Goal: Information Seeking & Learning: Learn about a topic

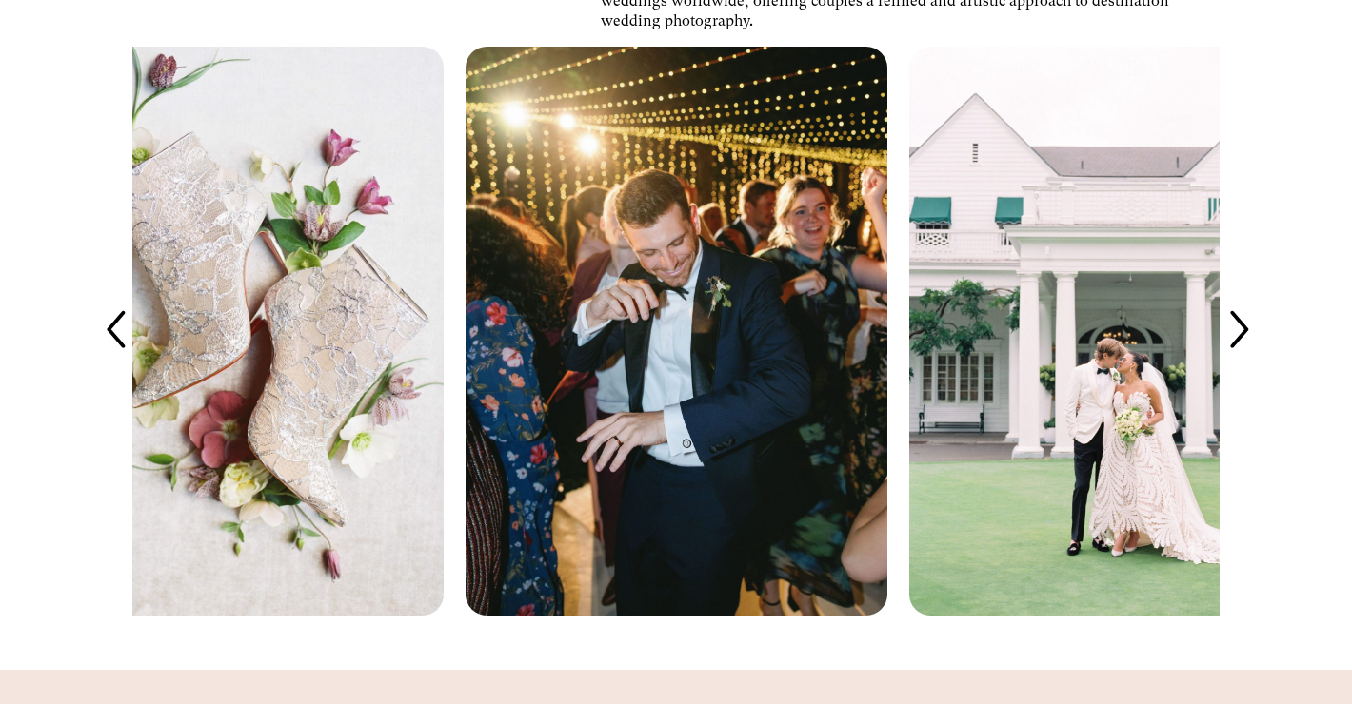
scroll to position [3900, 0]
click at [1238, 327] on icon at bounding box center [1238, 330] width 52 height 52
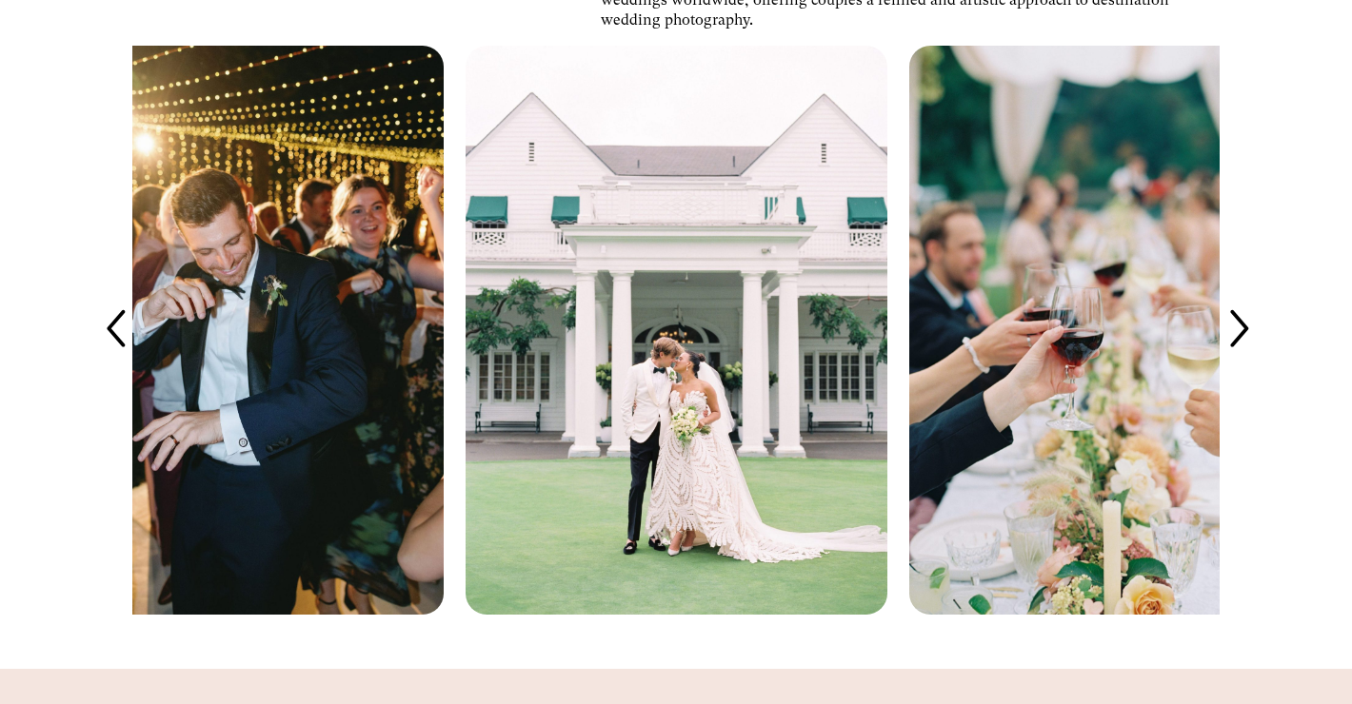
click at [1238, 327] on icon at bounding box center [1238, 330] width 52 height 52
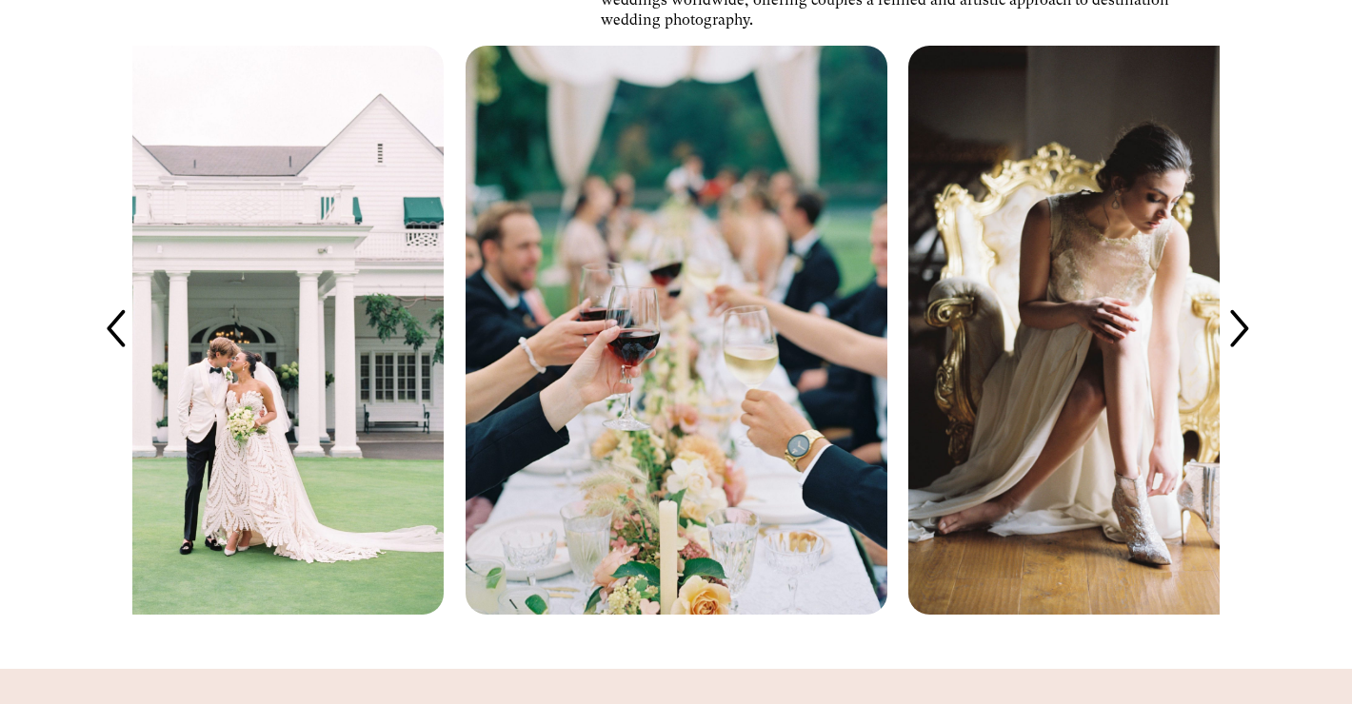
click at [1238, 327] on icon at bounding box center [1238, 330] width 52 height 52
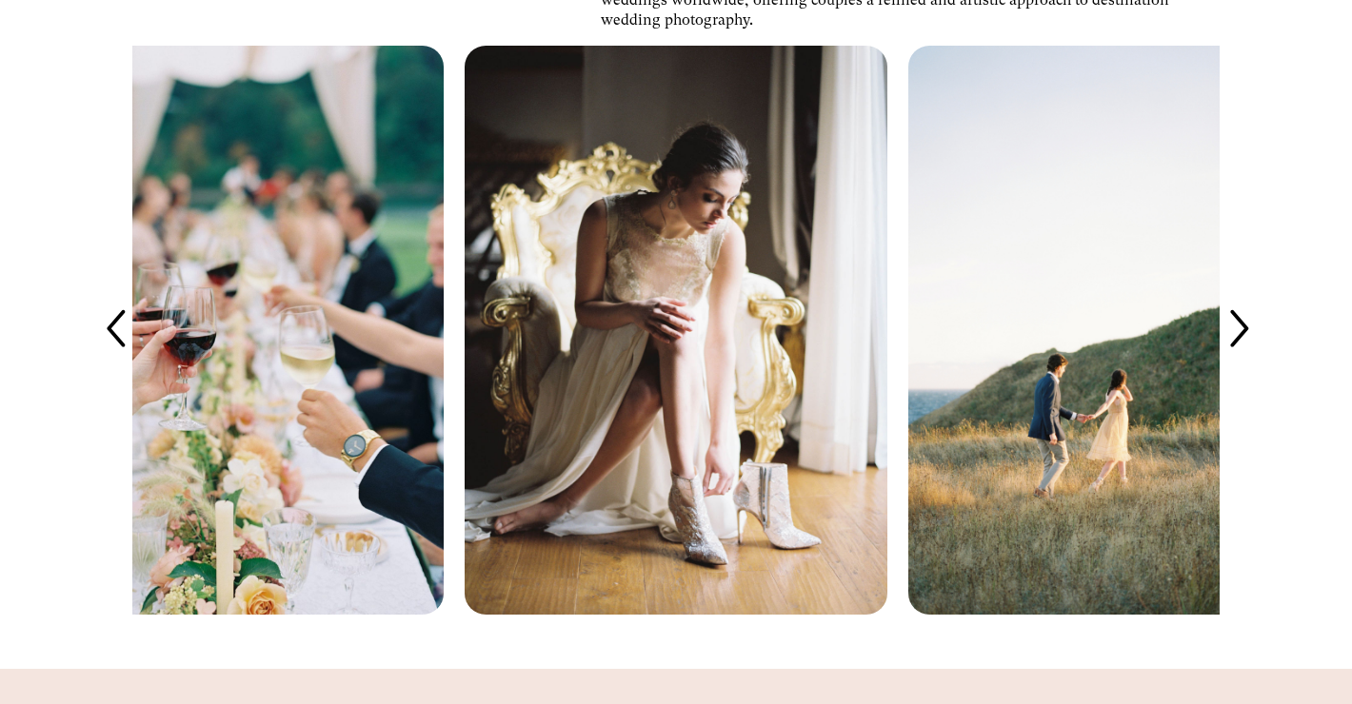
click at [1238, 327] on icon at bounding box center [1238, 330] width 52 height 52
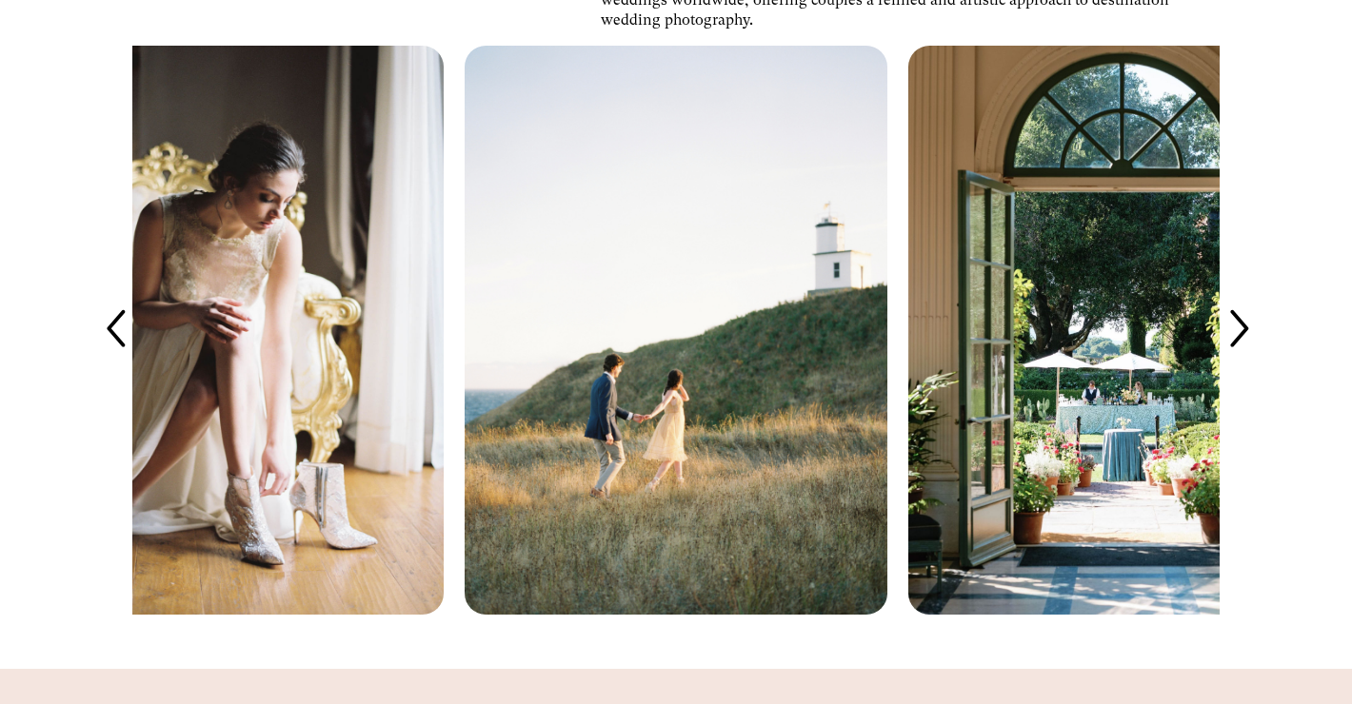
click at [1238, 327] on icon at bounding box center [1238, 330] width 52 height 52
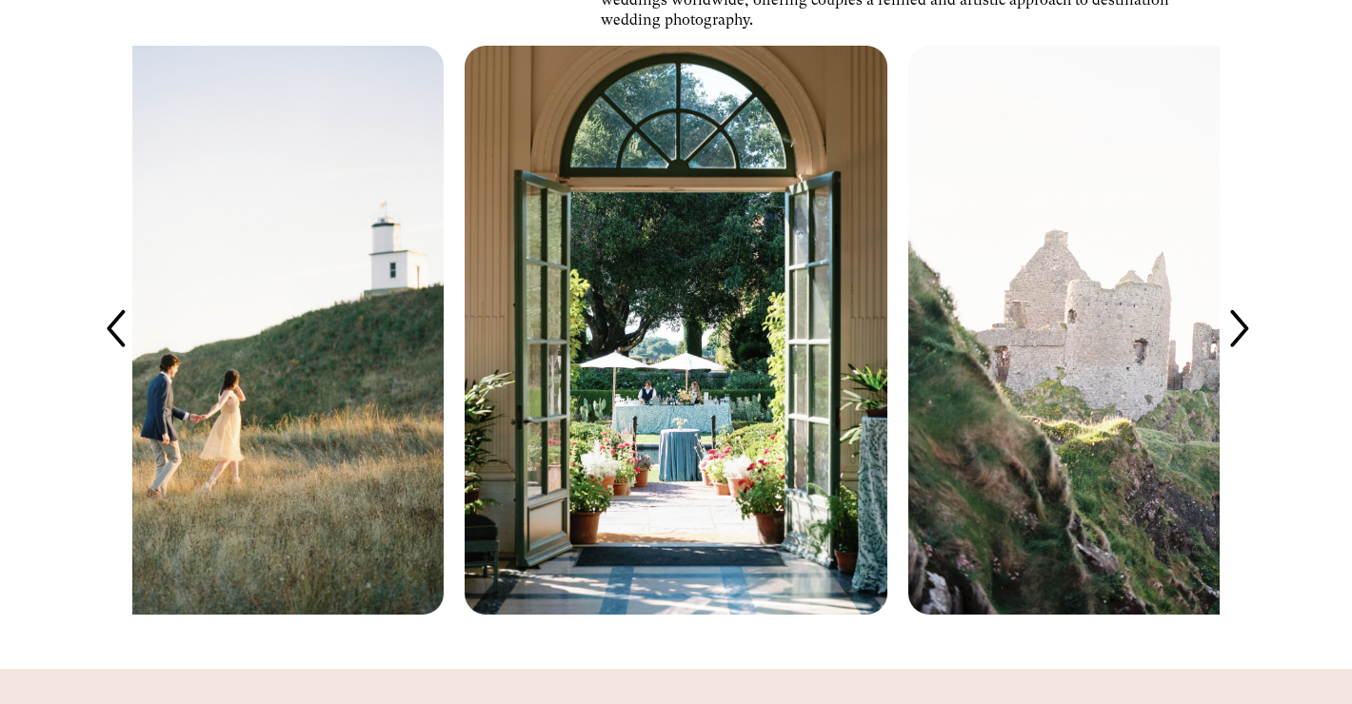
click at [1242, 325] on icon at bounding box center [1238, 330] width 52 height 52
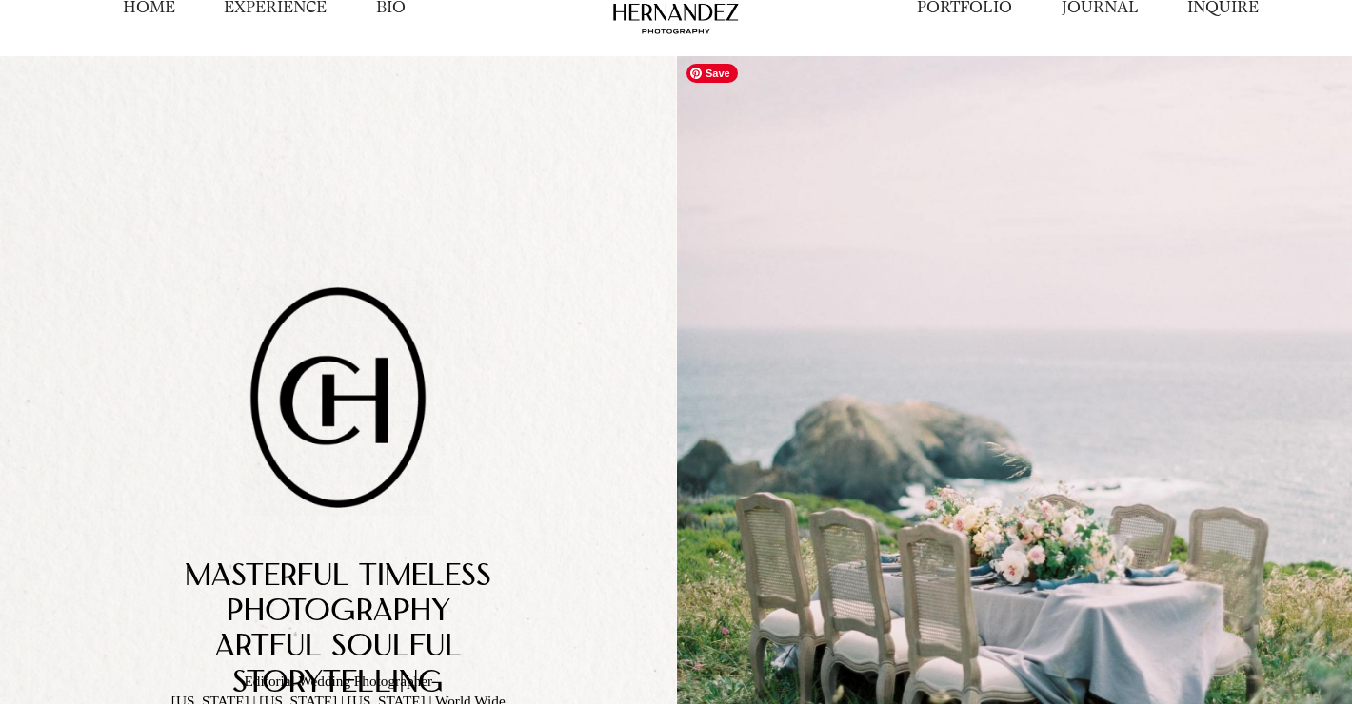
scroll to position [0, 0]
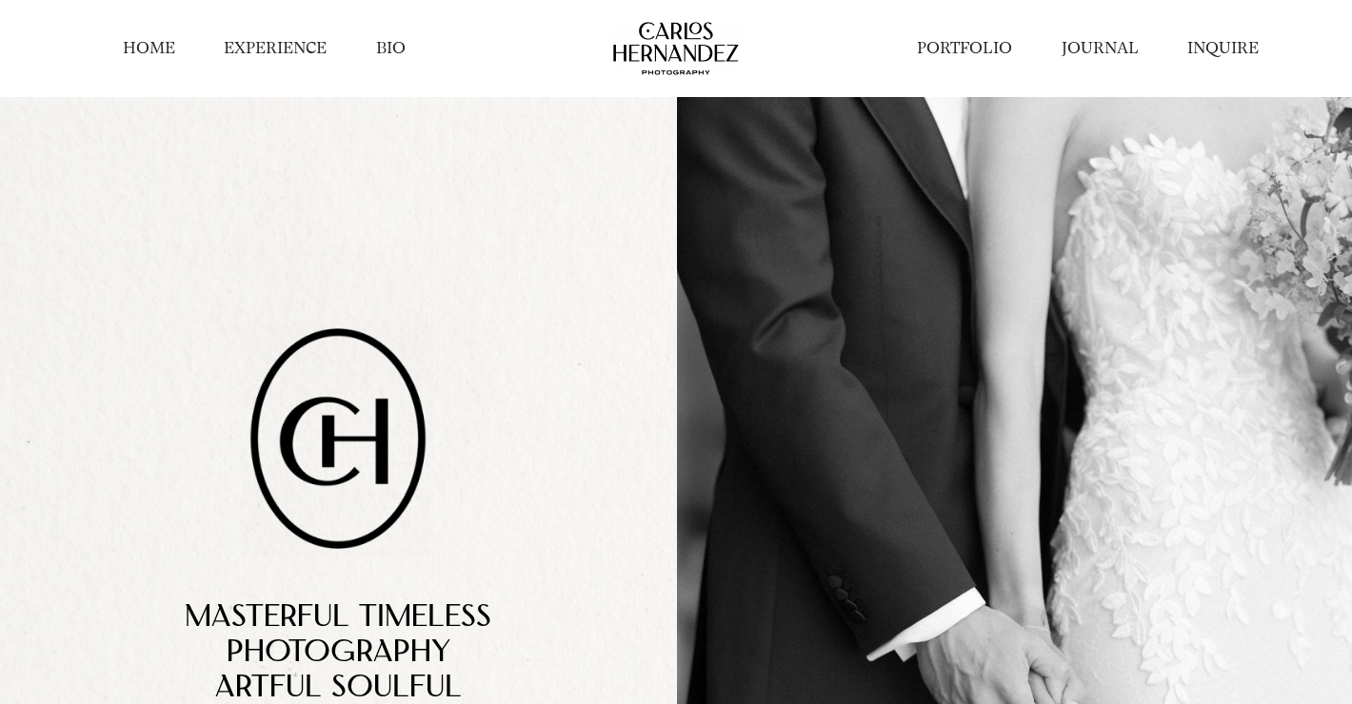
click at [399, 45] on link "BIO" at bounding box center [391, 48] width 30 height 22
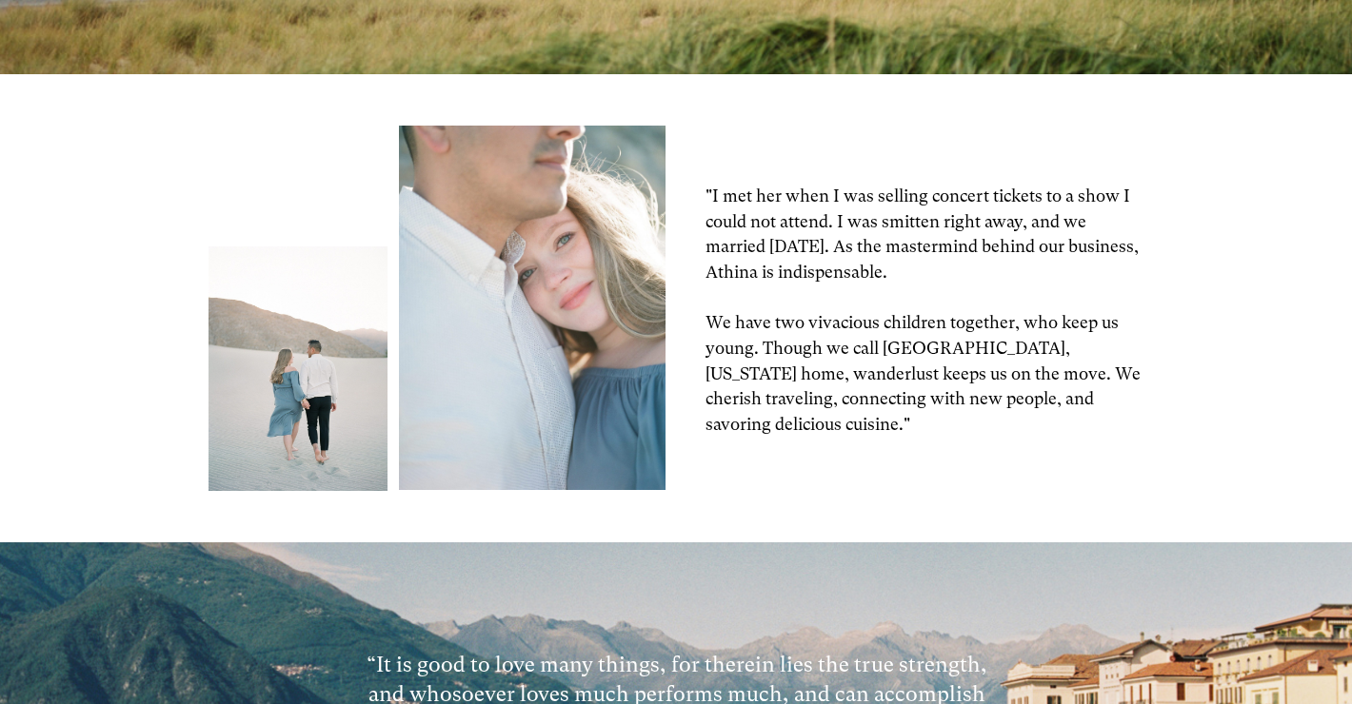
scroll to position [1515, 0]
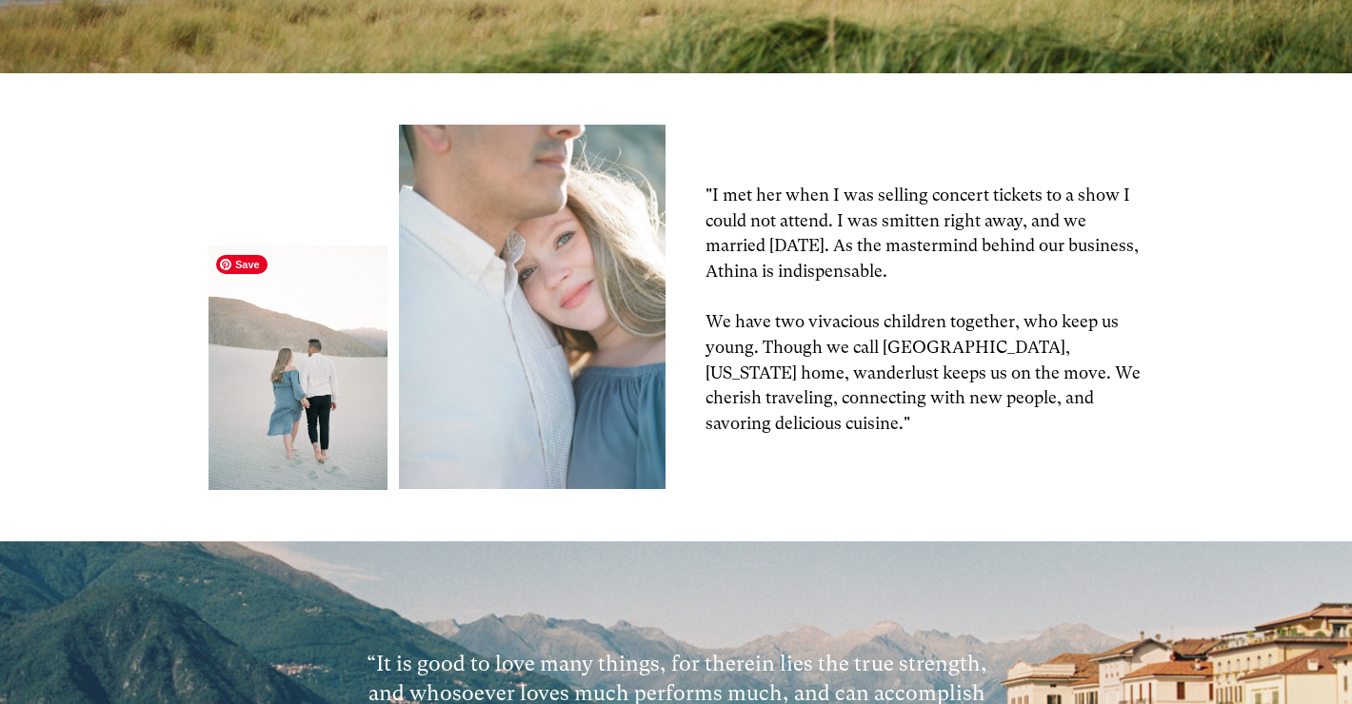
click at [341, 411] on img at bounding box center [298, 368] width 183 height 244
click at [524, 394] on img at bounding box center [532, 307] width 267 height 365
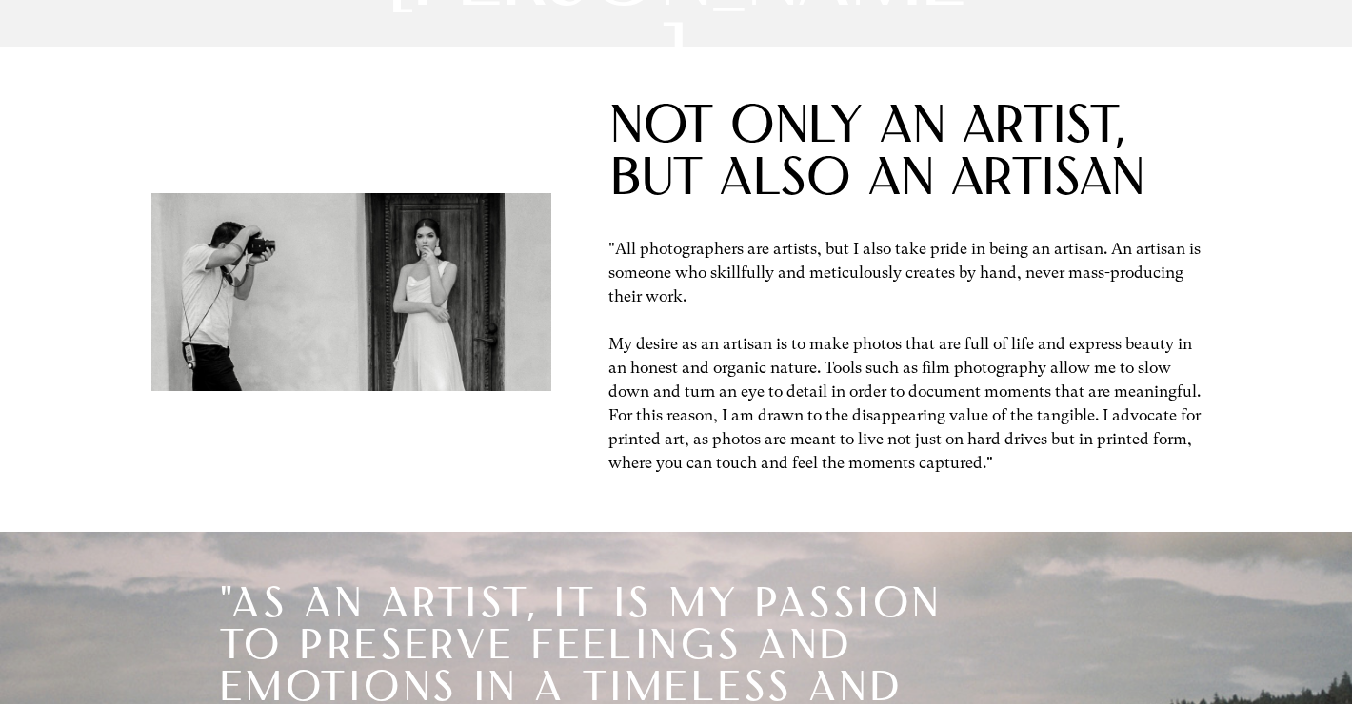
scroll to position [0, 0]
